Goal: Communication & Community: Participate in discussion

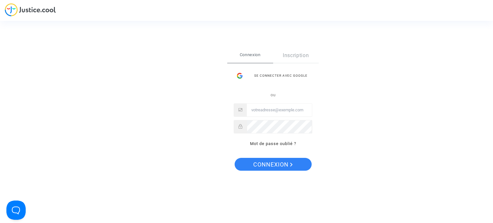
type input "[EMAIL_ADDRESS][DOMAIN_NAME]"
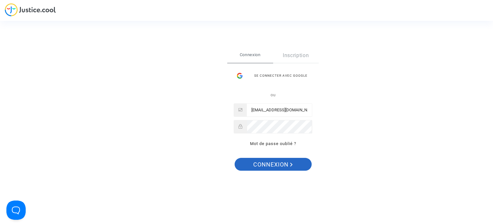
click at [274, 165] on span "Connexion" at bounding box center [272, 164] width 39 height 13
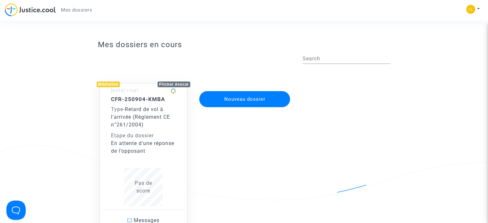
scroll to position [32, 0]
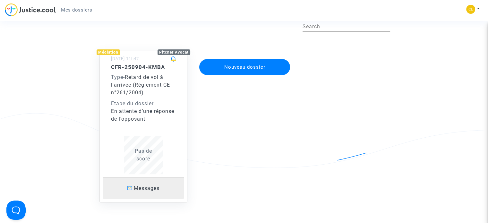
click at [148, 185] on span "Messages" at bounding box center [147, 188] width 26 height 6
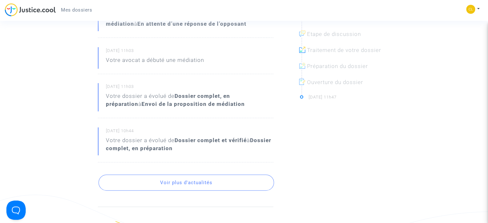
scroll to position [225, 0]
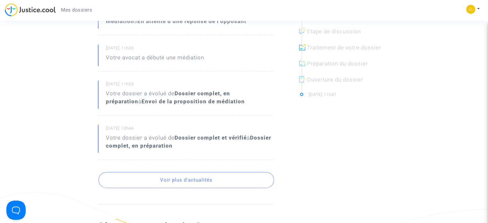
click at [250, 179] on button "Voir plus d'actualités" at bounding box center [185, 180] width 175 height 16
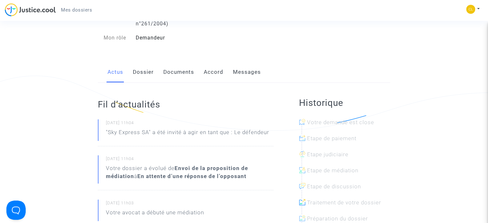
scroll to position [64, 0]
